Goal: Information Seeking & Learning: Learn about a topic

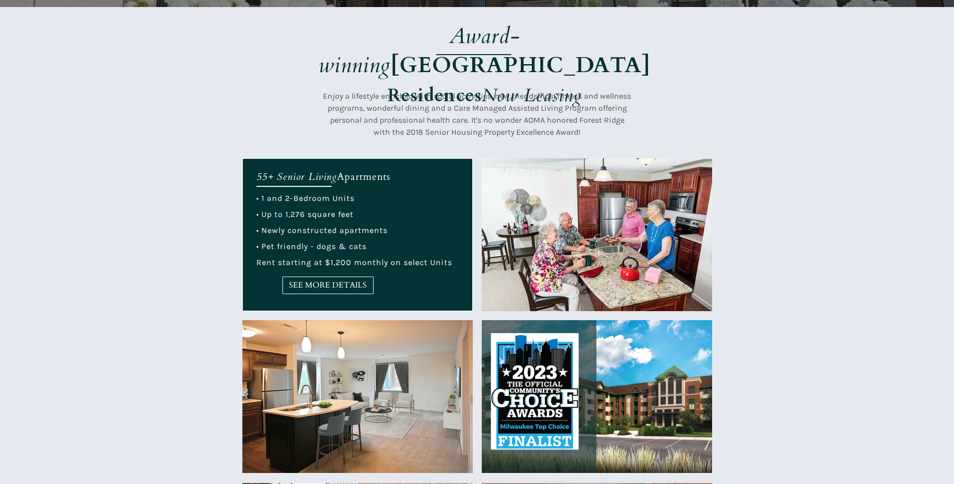
scroll to position [351, 0]
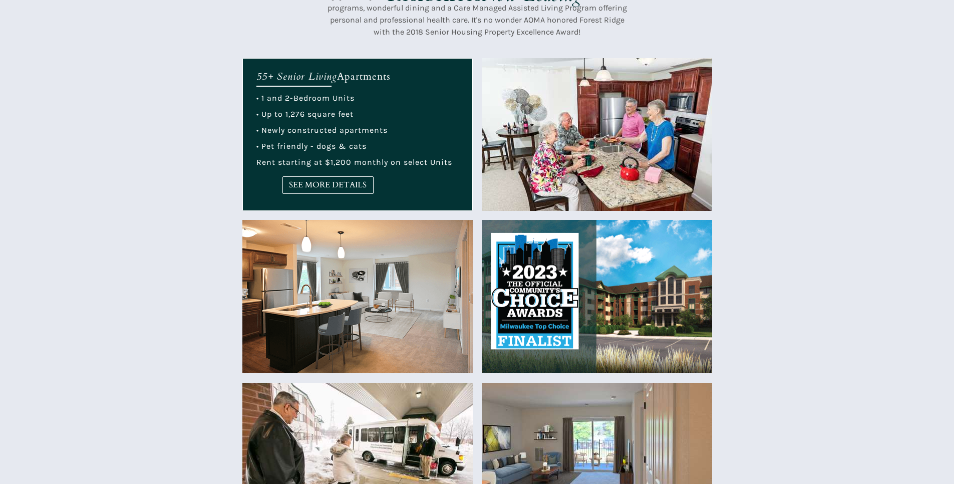
click at [342, 192] on link "SEE MORE DETAILS" at bounding box center [328, 185] width 91 height 18
